Goal: Information Seeking & Learning: Learn about a topic

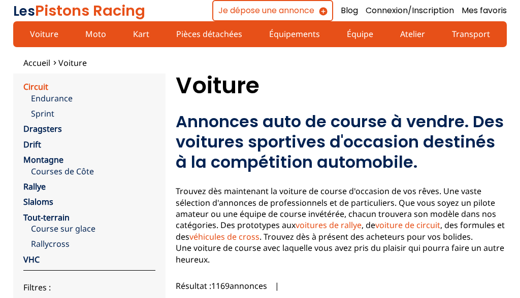
click at [40, 88] on link "Circuit" at bounding box center [35, 86] width 25 height 11
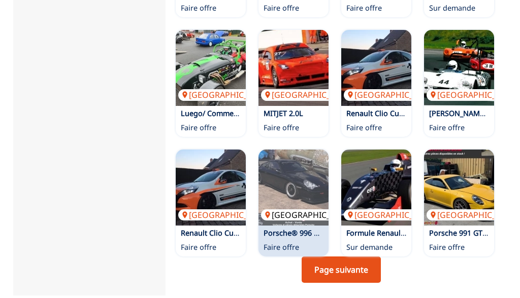
scroll to position [715, 0]
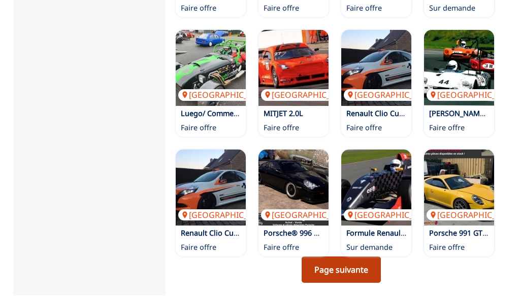
click at [341, 257] on link "Page suivante" at bounding box center [340, 270] width 79 height 26
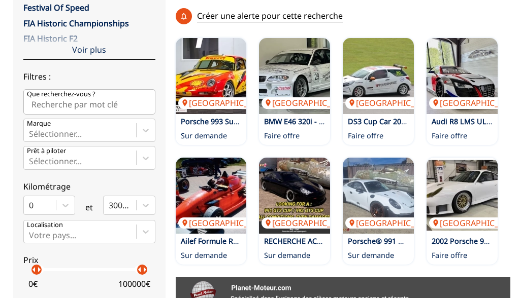
scroll to position [281, 0]
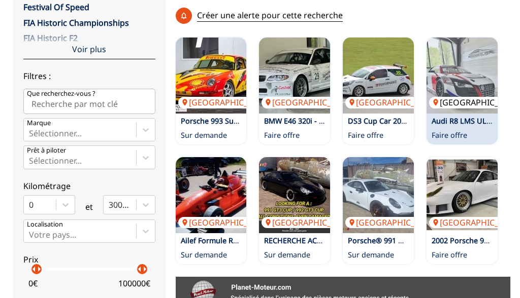
click at [472, 59] on img at bounding box center [461, 76] width 71 height 76
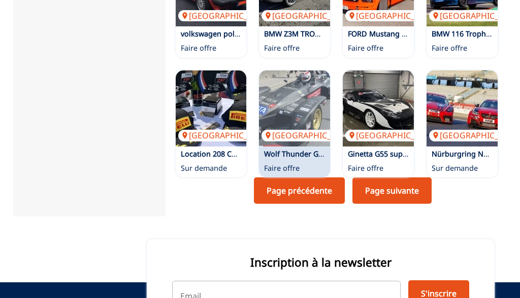
scroll to position [798, 0]
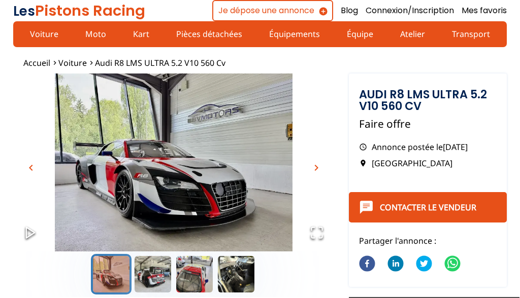
click at [315, 168] on span "chevron_right" at bounding box center [316, 168] width 12 height 12
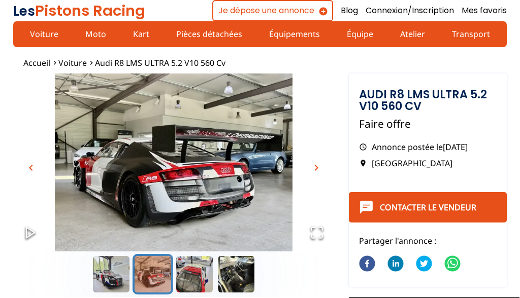
click at [315, 168] on span "chevron_right" at bounding box center [316, 168] width 12 height 12
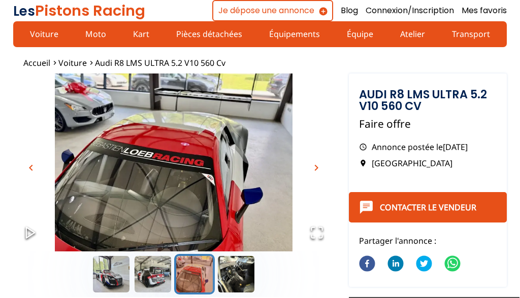
click at [315, 168] on span "chevron_right" at bounding box center [316, 168] width 12 height 12
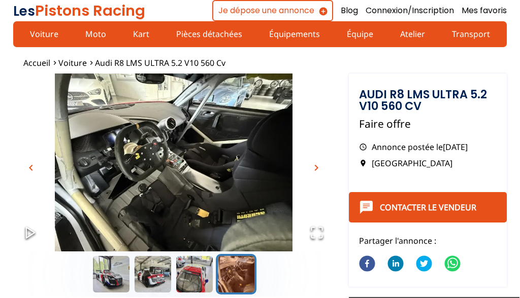
click at [315, 168] on span "chevron_right" at bounding box center [316, 168] width 12 height 12
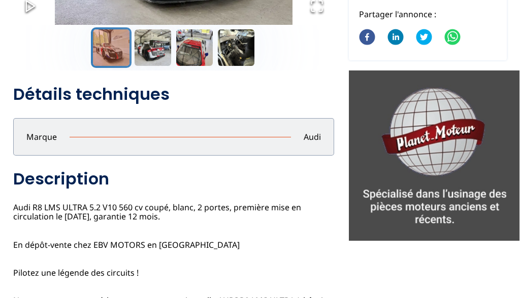
scroll to position [145, 0]
